Goal: Book appointment/travel/reservation

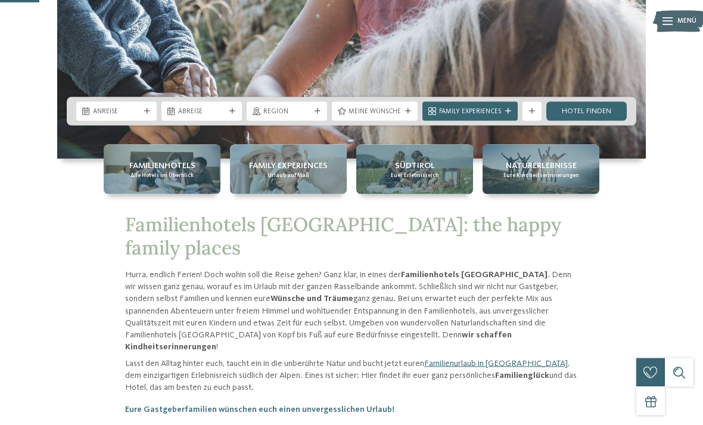
scroll to position [245, 0]
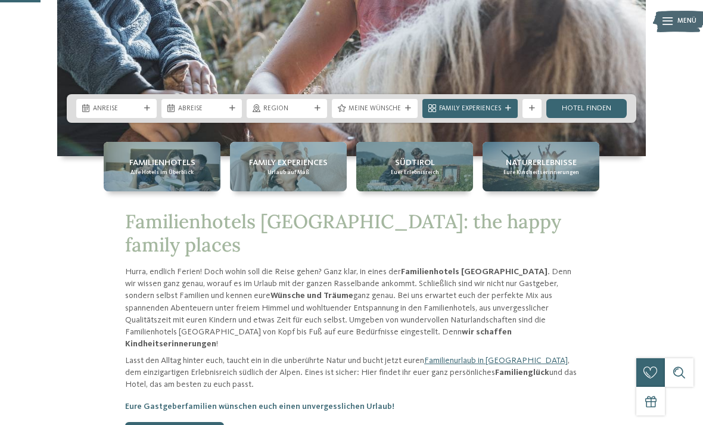
click at [303, 114] on span "Region" at bounding box center [286, 109] width 47 height 10
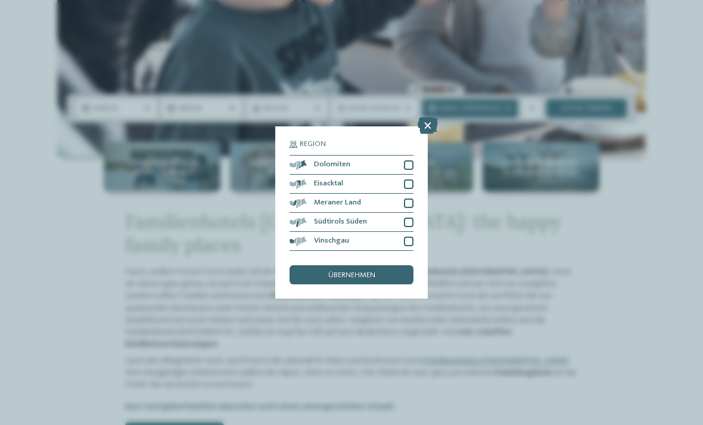
click at [427, 117] on icon at bounding box center [428, 125] width 20 height 17
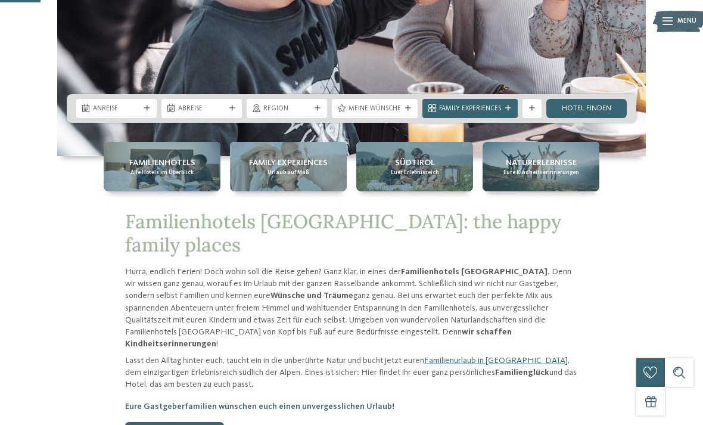
click at [491, 114] on span "Family Experiences" at bounding box center [470, 109] width 62 height 10
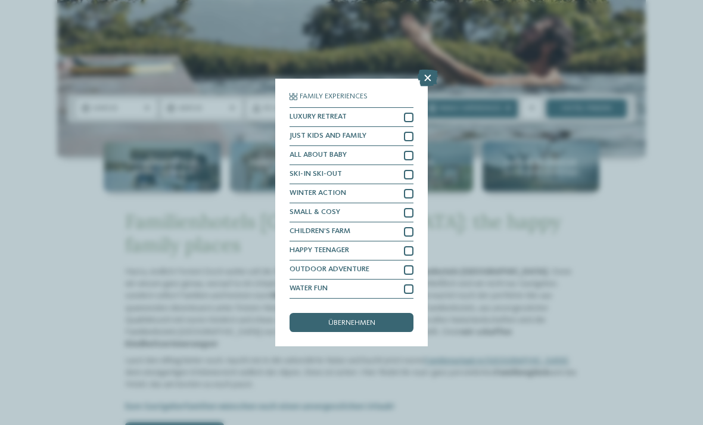
scroll to position [0, 0]
click at [410, 113] on div at bounding box center [409, 118] width 10 height 10
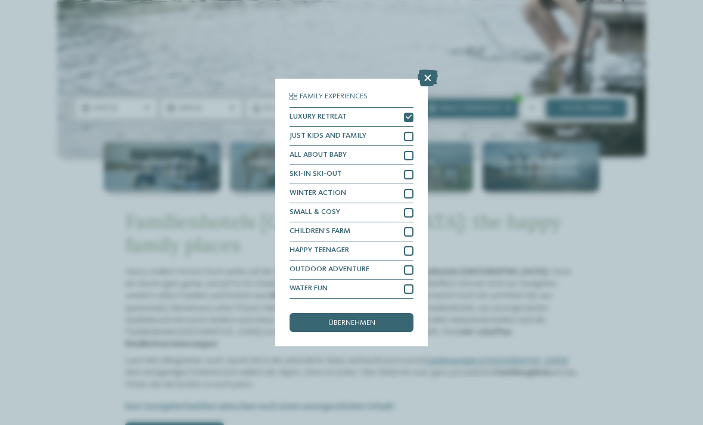
click at [412, 227] on div at bounding box center [409, 232] width 10 height 10
click at [410, 246] on div at bounding box center [409, 251] width 10 height 10
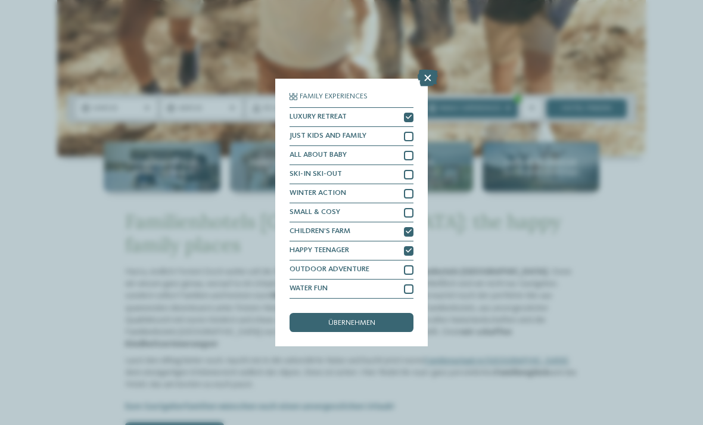
scroll to position [33, 0]
click at [408, 284] on div at bounding box center [409, 289] width 10 height 10
click at [378, 313] on div "übernehmen" at bounding box center [352, 322] width 124 height 19
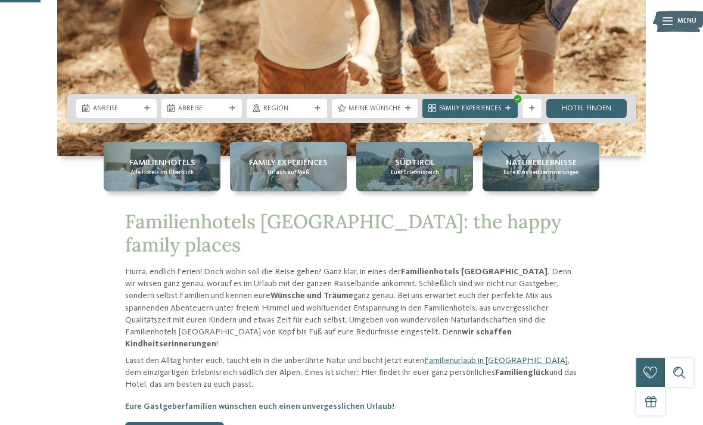
click at [587, 118] on link "Hotel finden" at bounding box center [586, 108] width 80 height 19
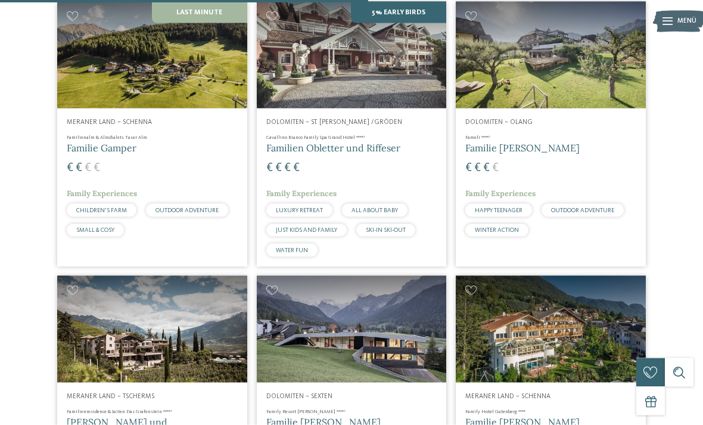
scroll to position [1177, 0]
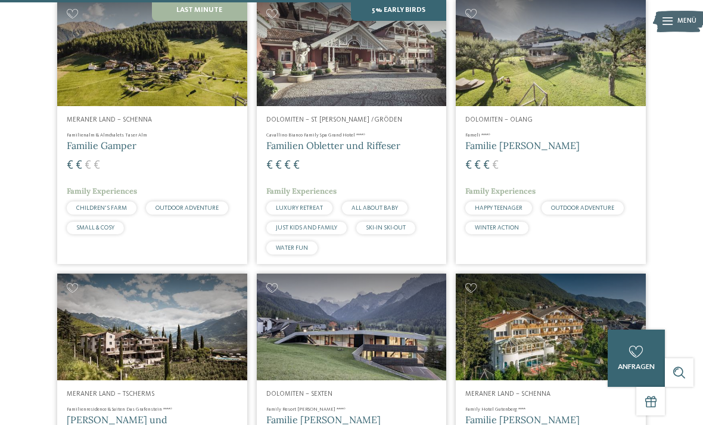
click at [369, 139] on h4 "Cavallino Bianco Family Spa Grand Hotel ****ˢ" at bounding box center [351, 135] width 171 height 7
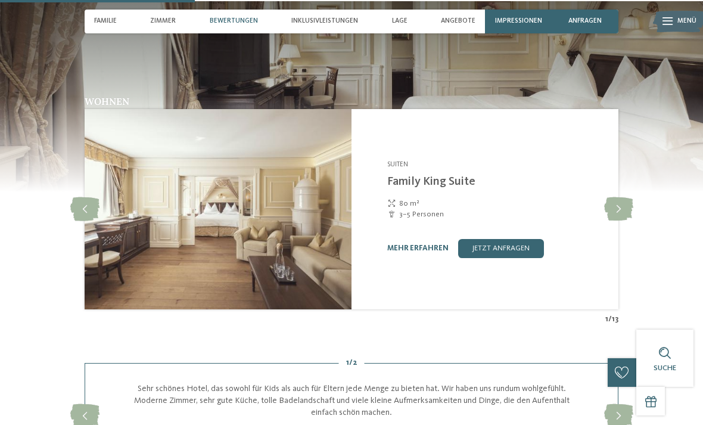
scroll to position [943, 0]
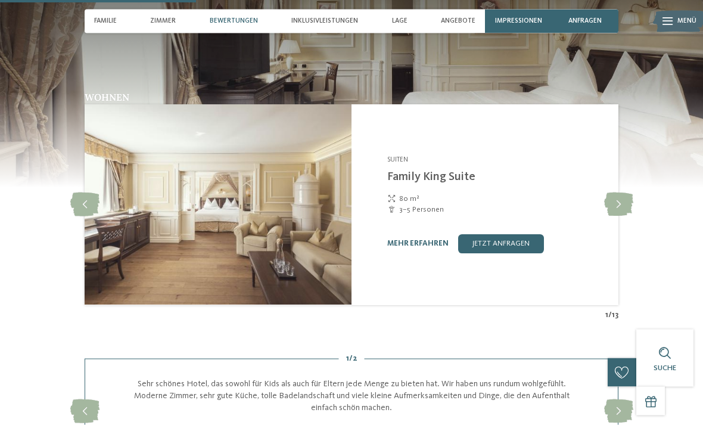
click at [618, 193] on icon at bounding box center [618, 205] width 29 height 24
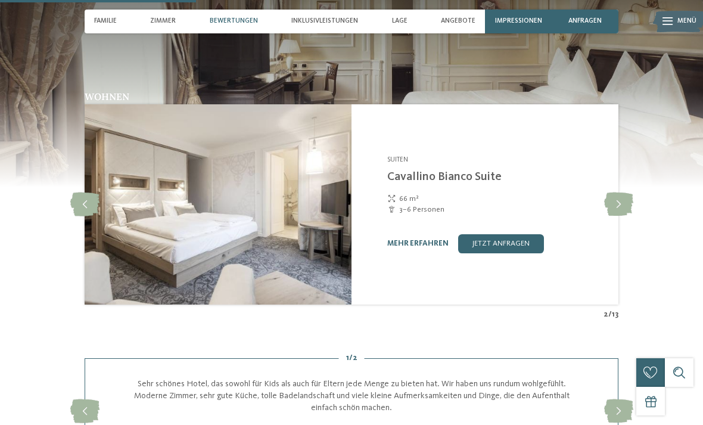
click at [89, 192] on icon at bounding box center [84, 204] width 29 height 24
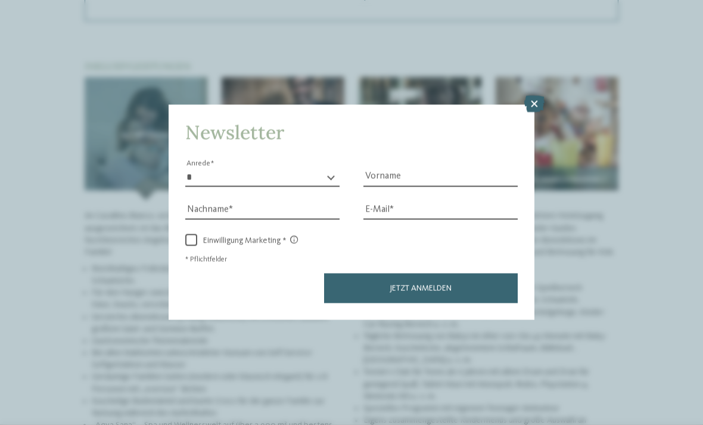
scroll to position [1387, 0]
click at [530, 96] on icon at bounding box center [534, 104] width 20 height 17
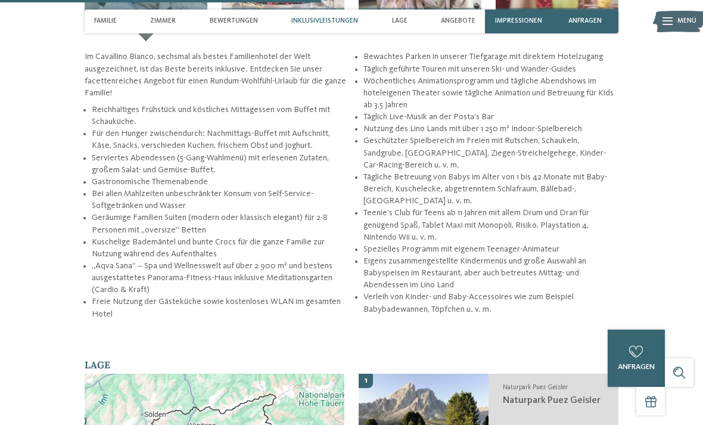
scroll to position [1546, 0]
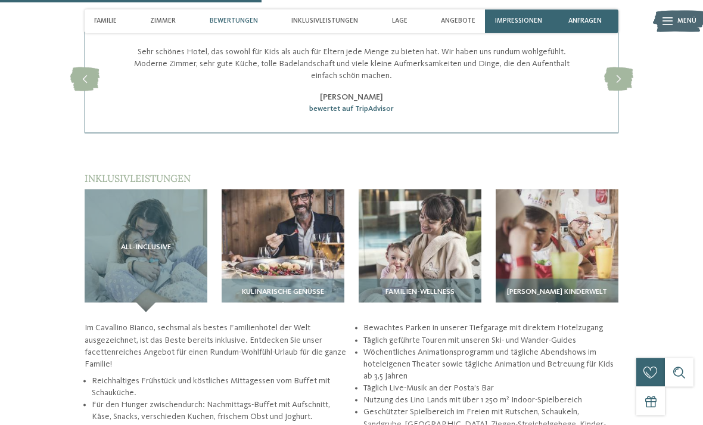
click at [307, 189] on img at bounding box center [283, 250] width 123 height 123
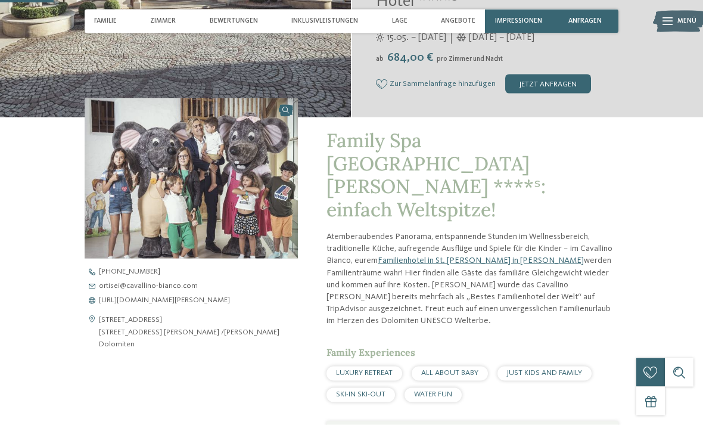
scroll to position [250, 0]
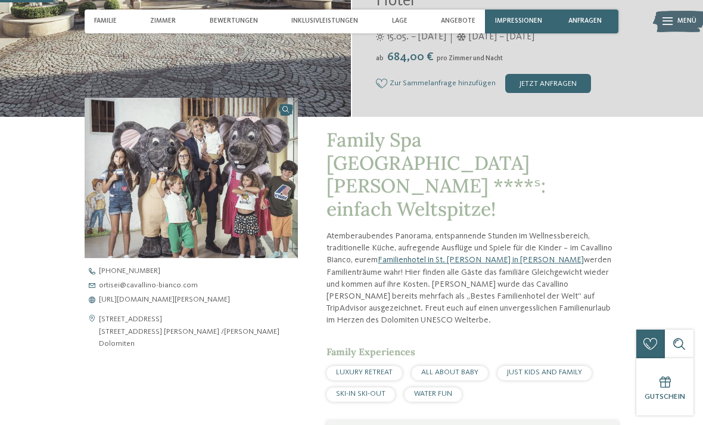
click at [230, 297] on span "https://www.cavallino-bianco.com/de/familienhotel-sudtirol" at bounding box center [164, 300] width 131 height 8
